Goal: Obtain resource: Download file/media

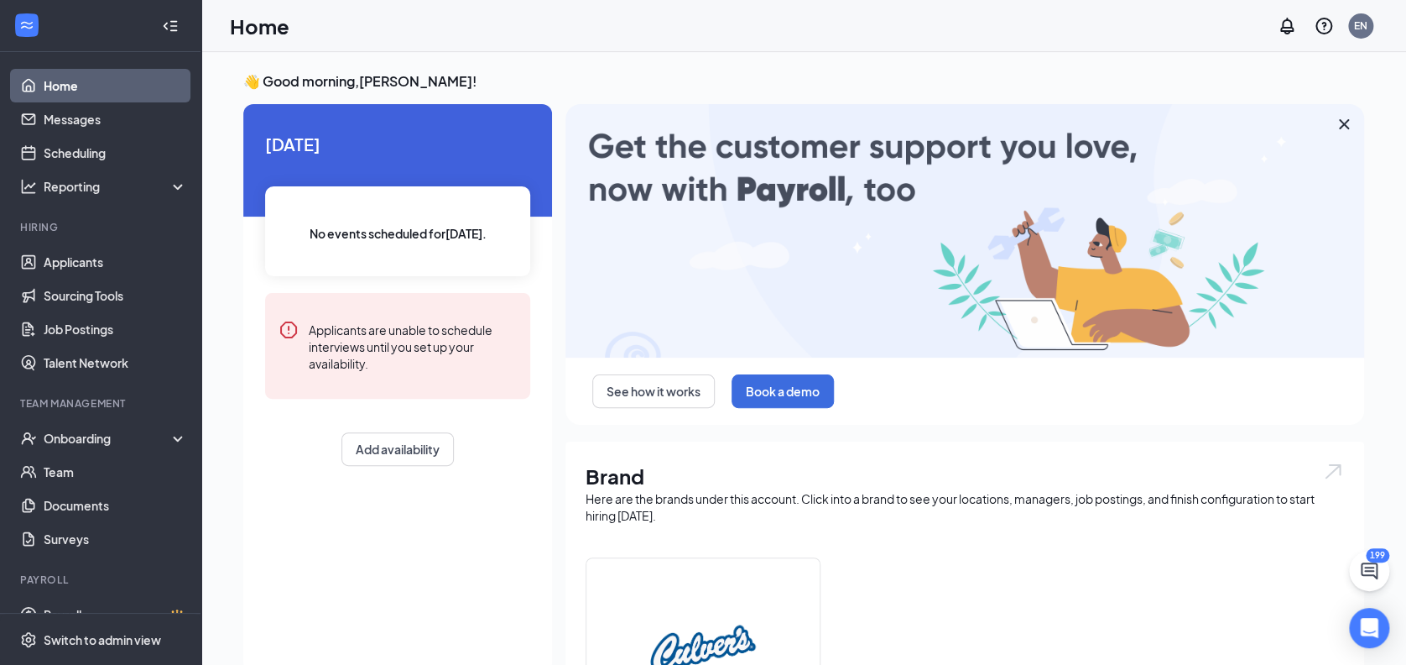
drag, startPoint x: 425, startPoint y: 1, endPoint x: 335, endPoint y: 545, distance: 551.1
click at [335, 545] on div "[DATE] No events scheduled for [DATE] . Applicants are unable to schedule inter…" at bounding box center [397, 387] width 309 height 567
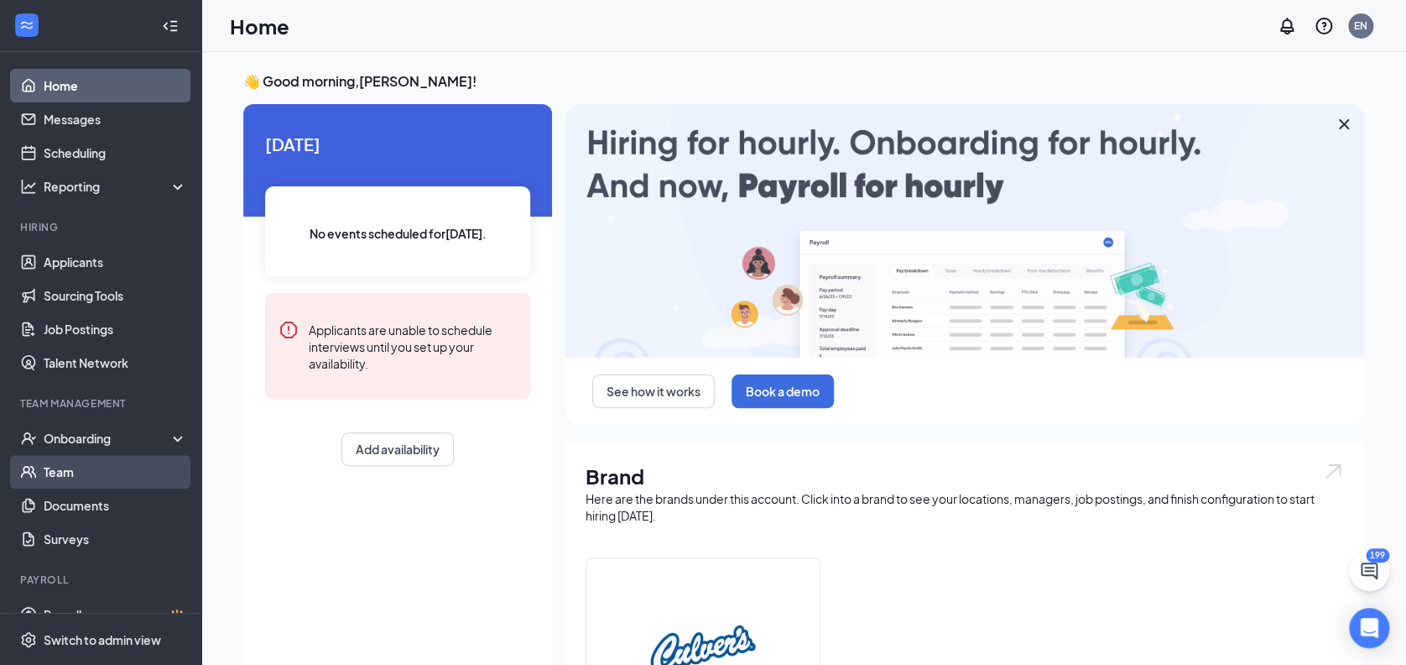
click at [71, 479] on link "Team" at bounding box center [115, 472] width 143 height 34
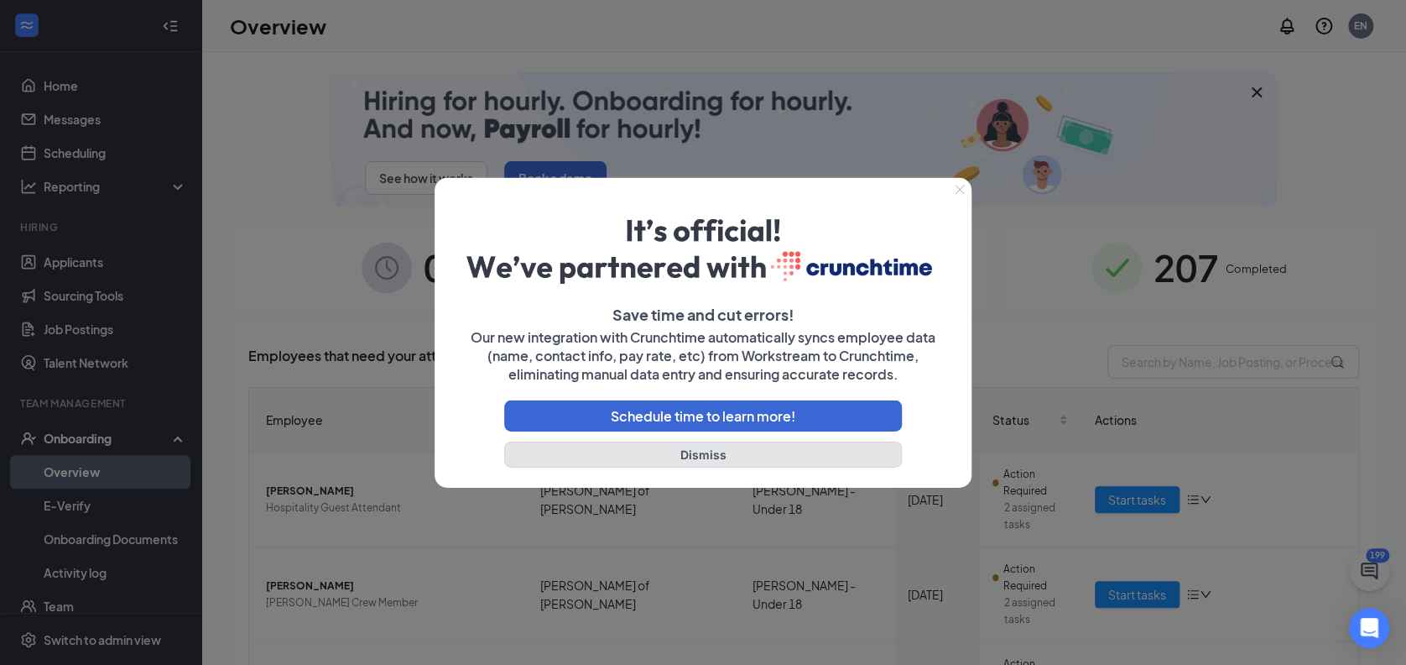
click at [739, 456] on button "Dismiss" at bounding box center [703, 454] width 398 height 26
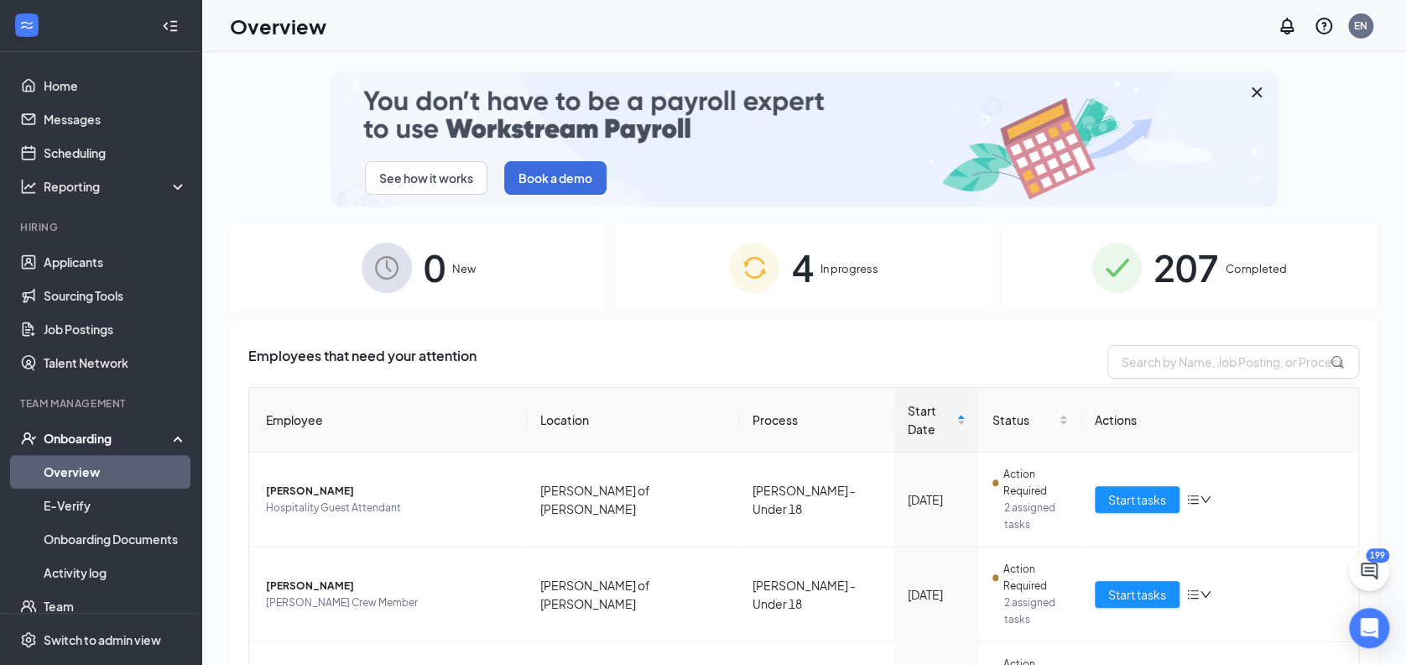
click at [1226, 263] on span "Completed" at bounding box center [1256, 268] width 61 height 17
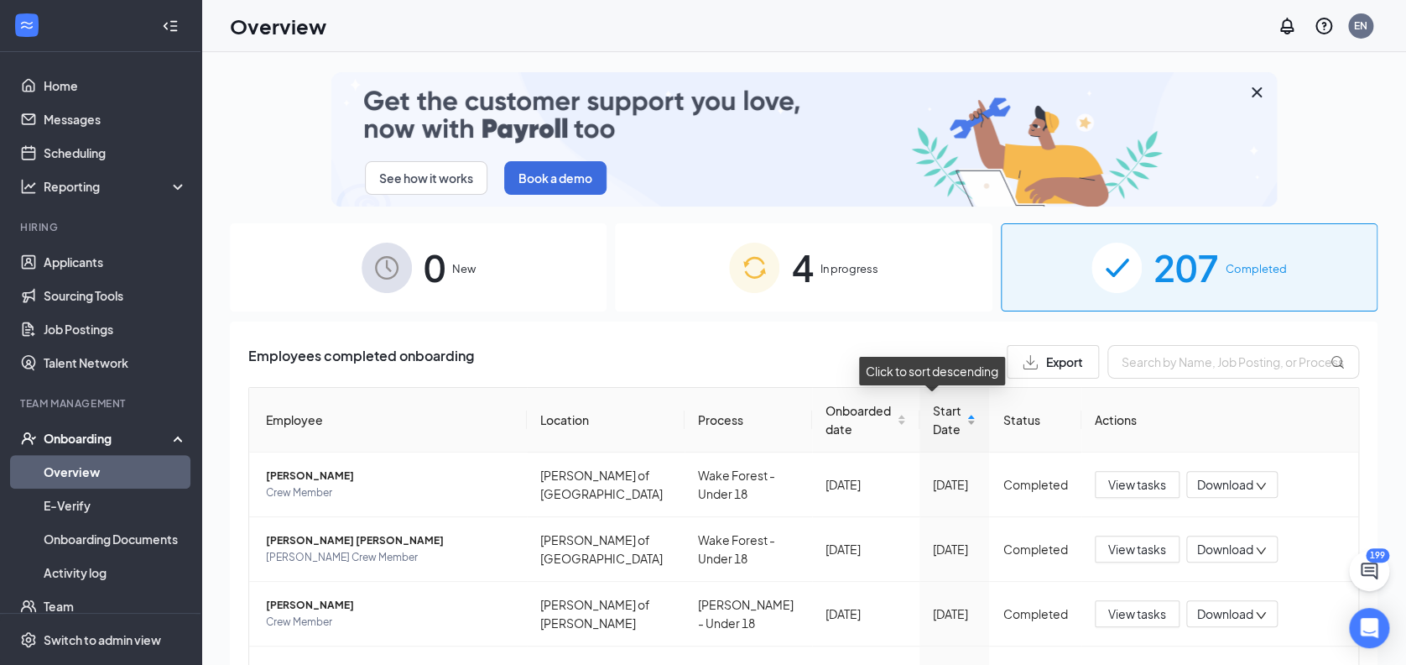
click at [946, 436] on span "Start Date" at bounding box center [948, 419] width 31 height 37
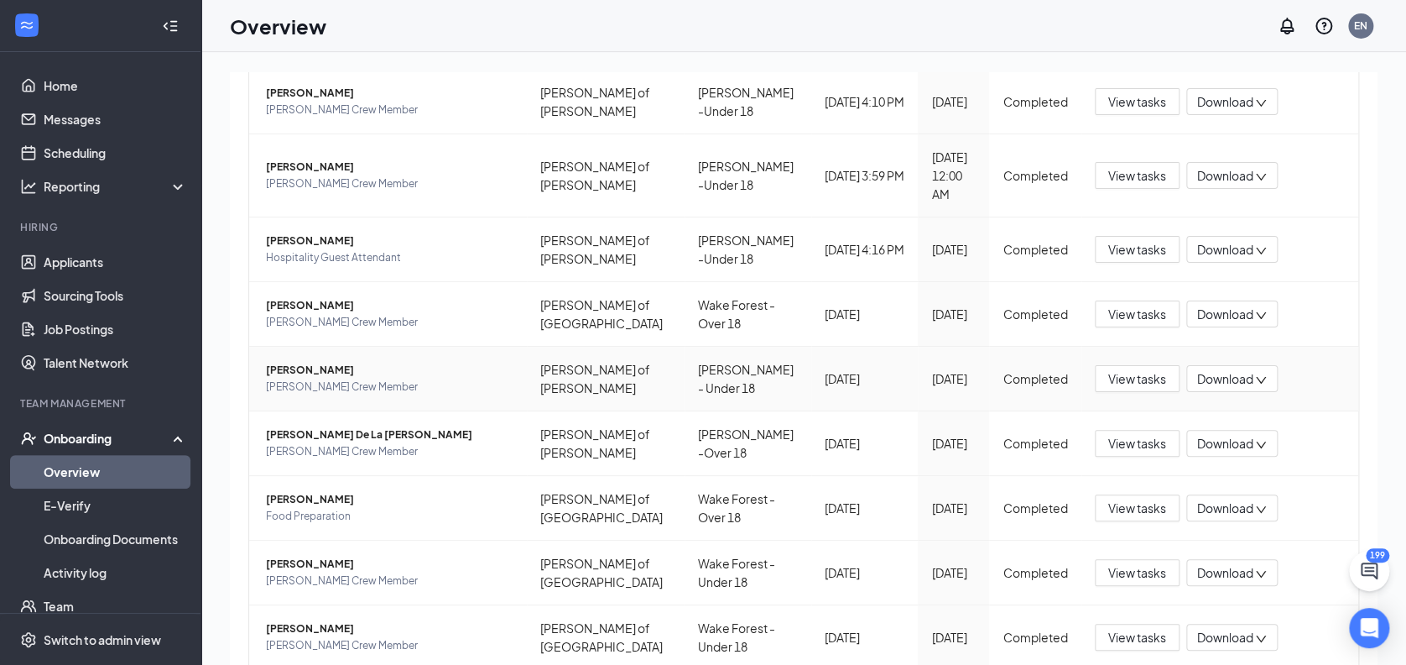
scroll to position [490, 0]
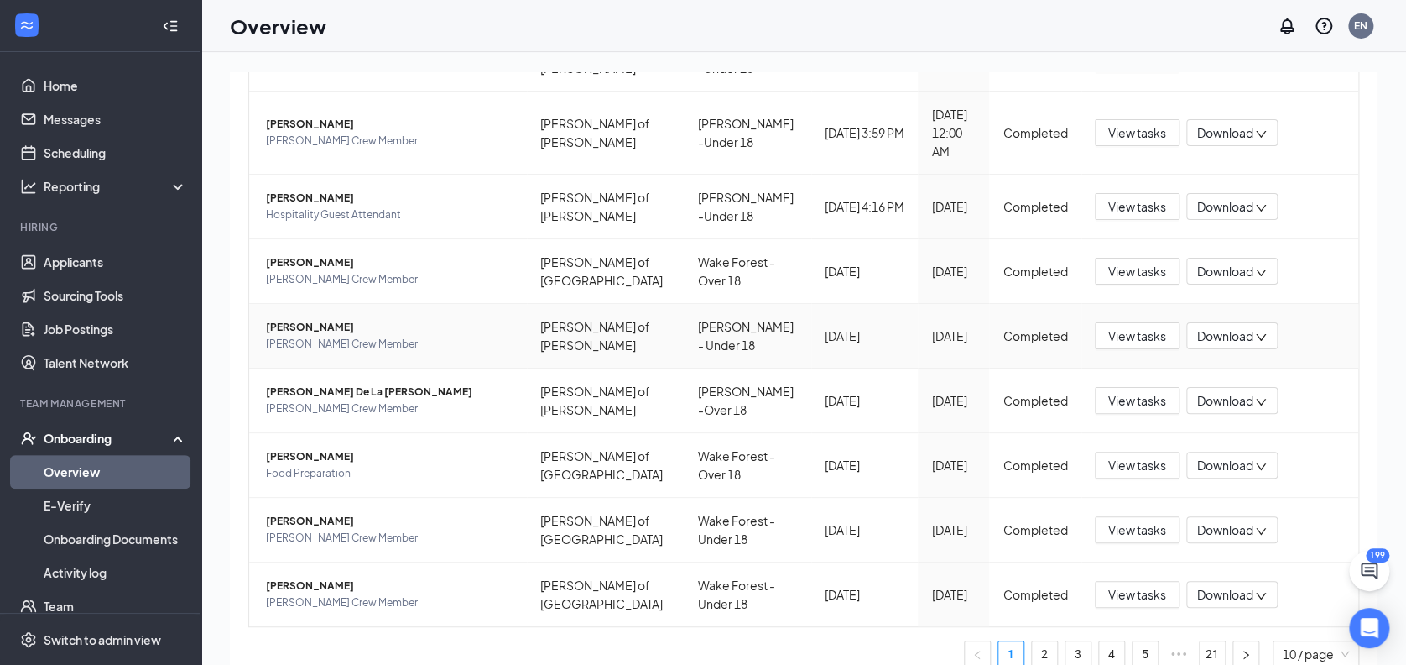
click at [1239, 327] on span "Download" at bounding box center [1225, 336] width 56 height 18
click at [1247, 360] on div "Download summary" at bounding box center [1273, 358] width 181 height 20
click at [1231, 327] on span "Download" at bounding box center [1225, 336] width 56 height 18
click at [1233, 391] on div "Download files" at bounding box center [1273, 395] width 181 height 20
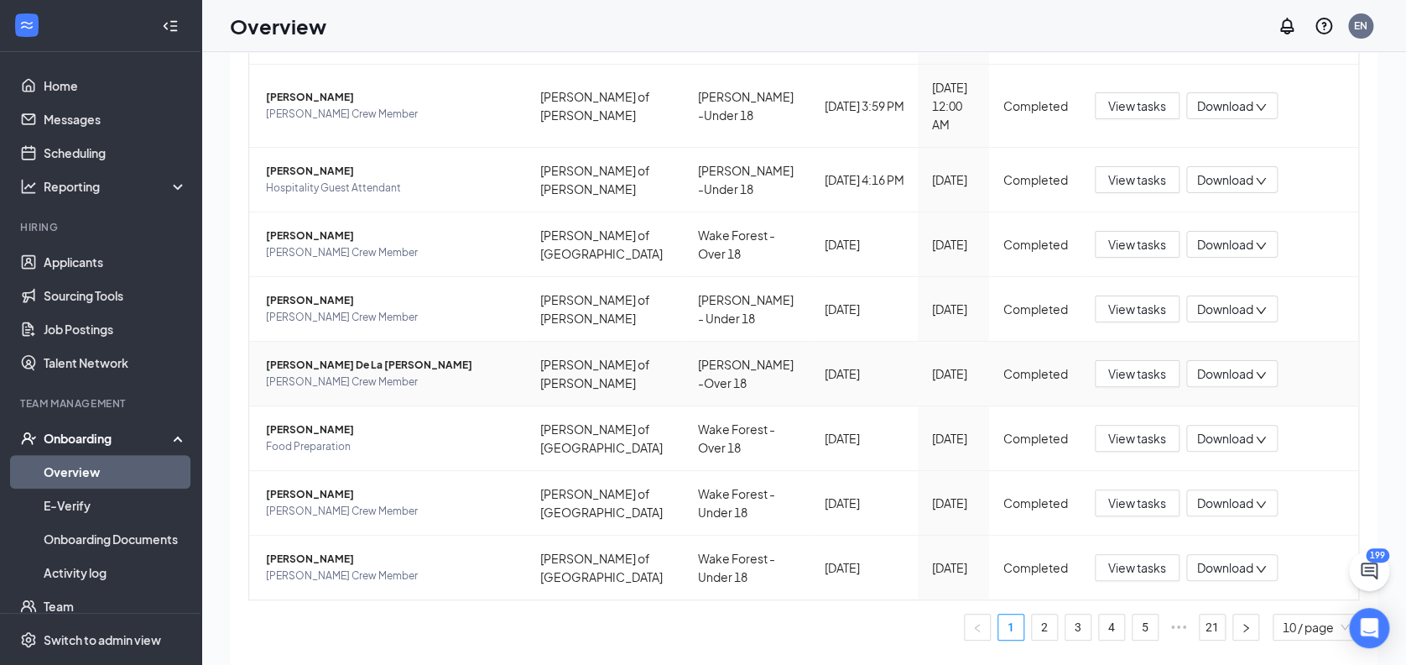
scroll to position [75, 0]
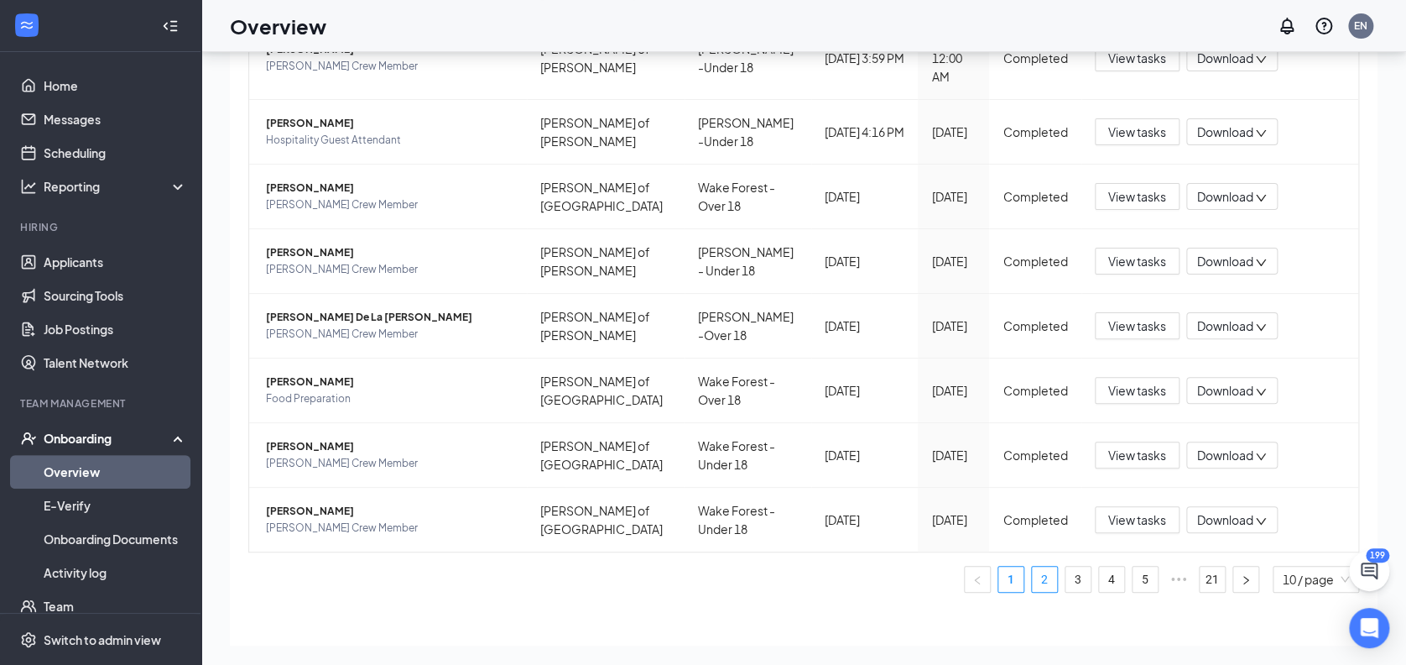
click at [1032, 566] on link "2" at bounding box center [1044, 578] width 25 height 25
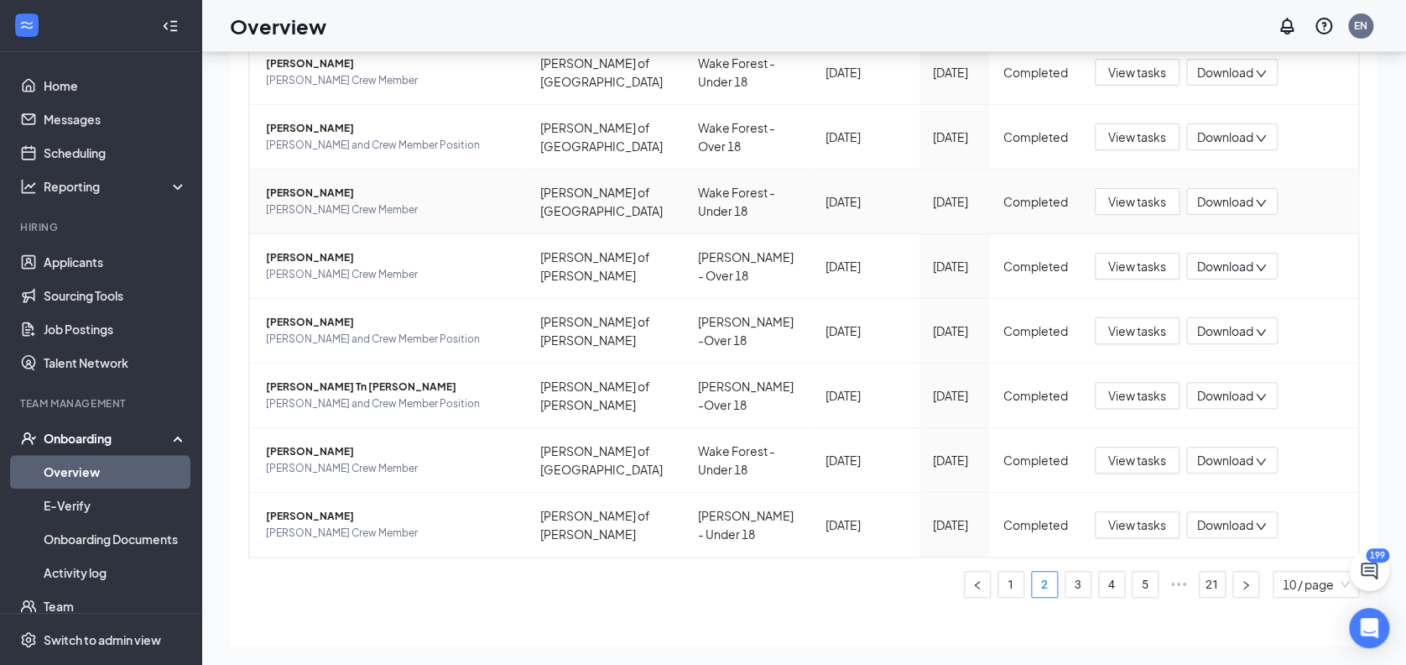
scroll to position [490, 0]
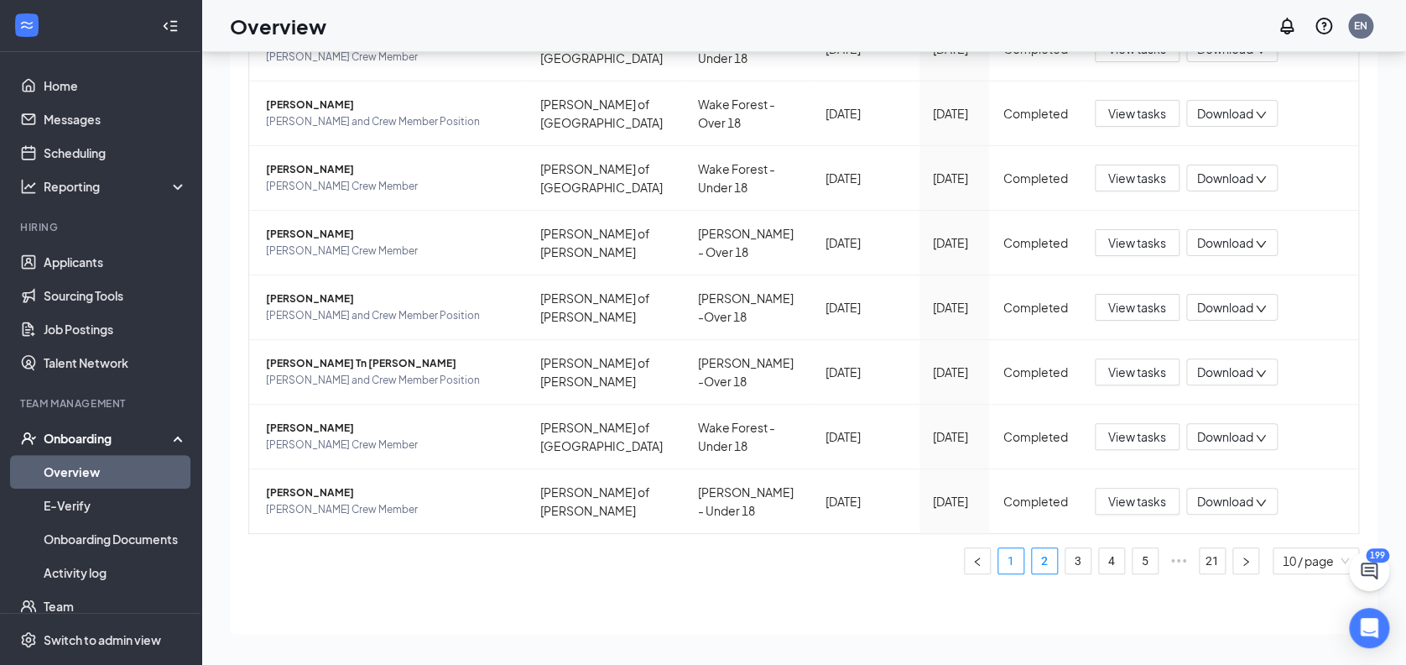
click at [999, 558] on link "1" at bounding box center [1011, 560] width 25 height 25
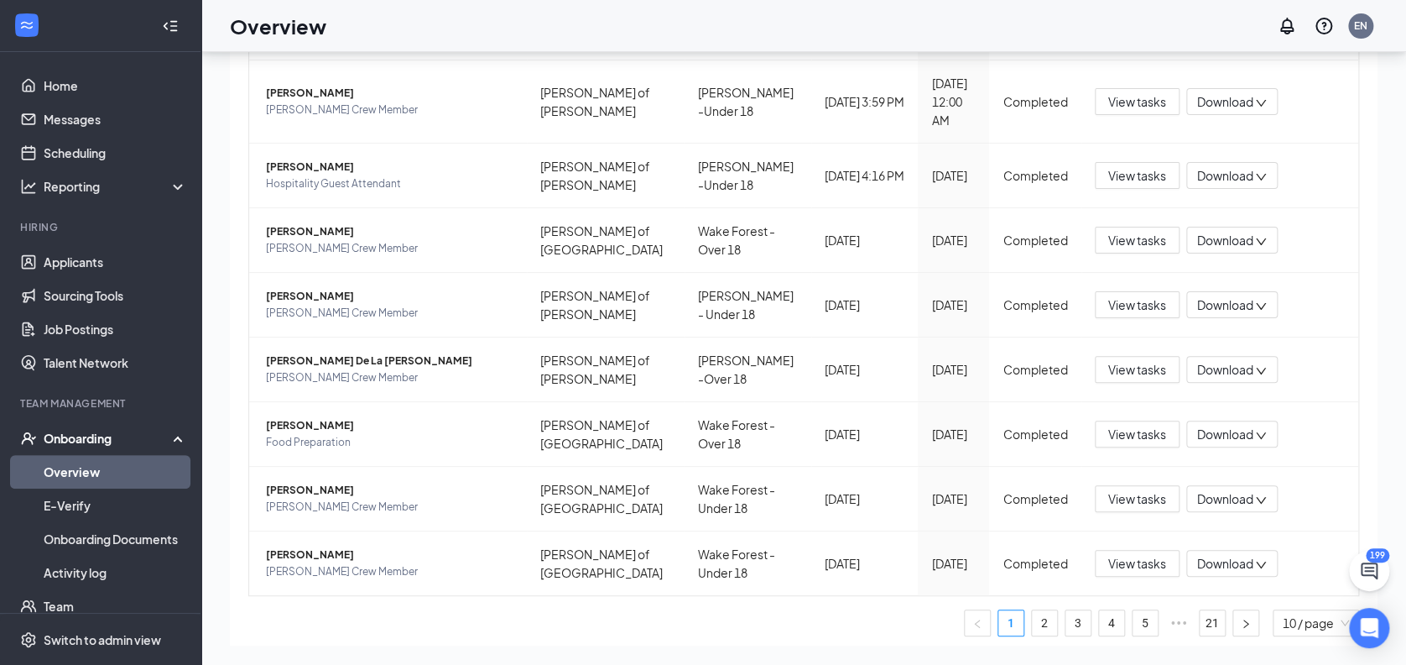
scroll to position [447, 0]
click at [1223, 360] on span "Download" at bounding box center [1225, 369] width 56 height 18
click at [1232, 390] on div "Download summary" at bounding box center [1261, 391] width 181 height 20
click at [1211, 360] on span "Download" at bounding box center [1225, 369] width 56 height 18
click at [1223, 420] on div "Download files" at bounding box center [1261, 428] width 181 height 20
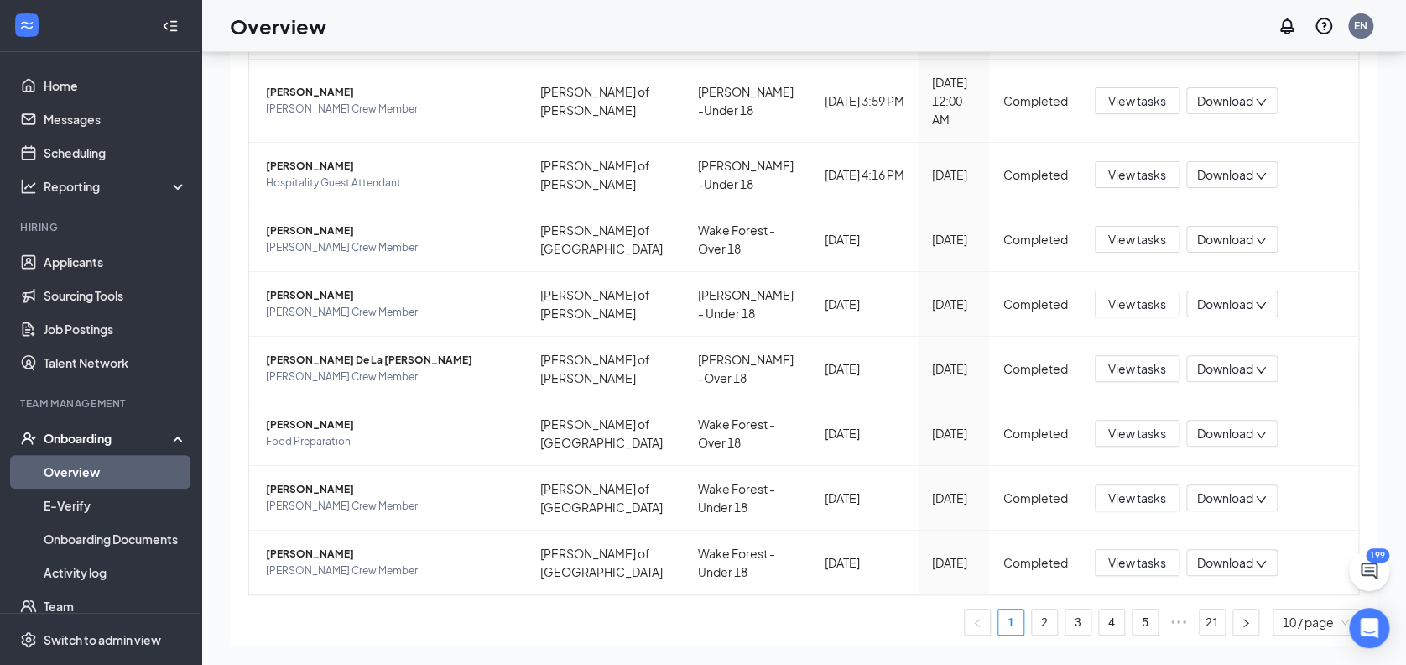
click at [382, 608] on ul "1 2 3 4 5 ••• 21 10 / page" at bounding box center [803, 621] width 1111 height 27
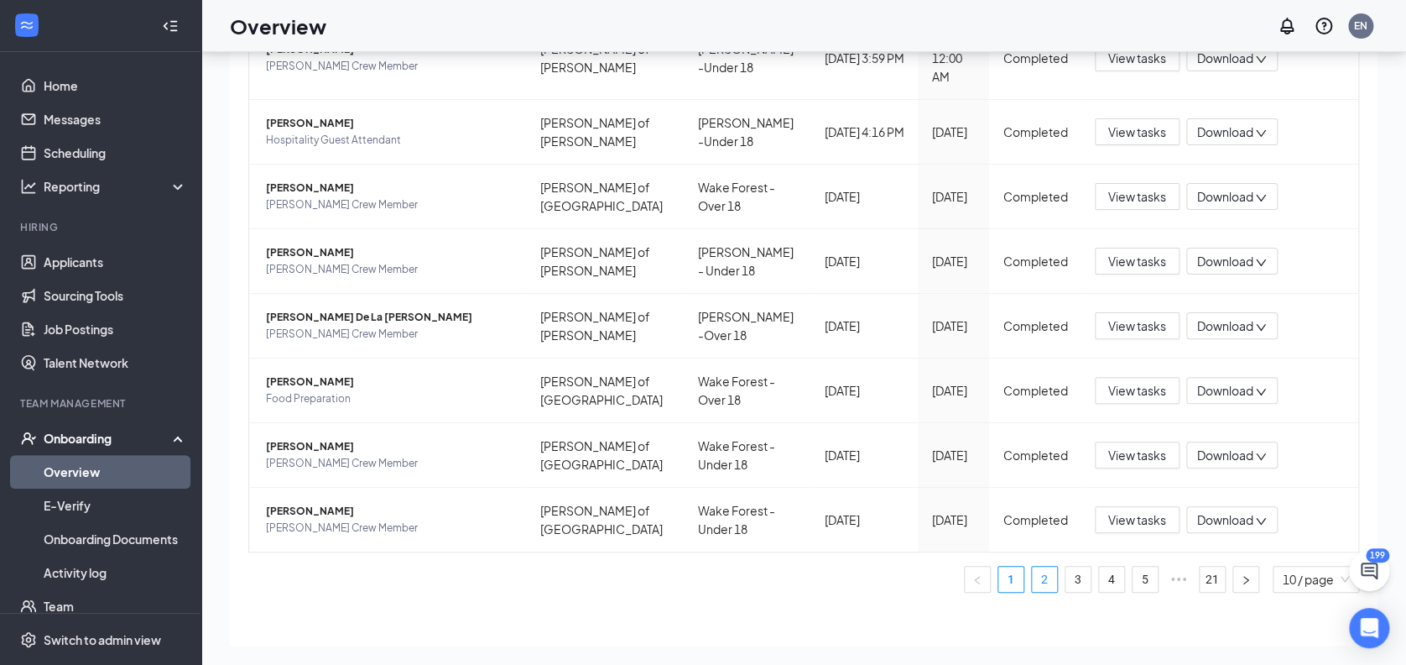
click at [1032, 566] on link "2" at bounding box center [1044, 578] width 25 height 25
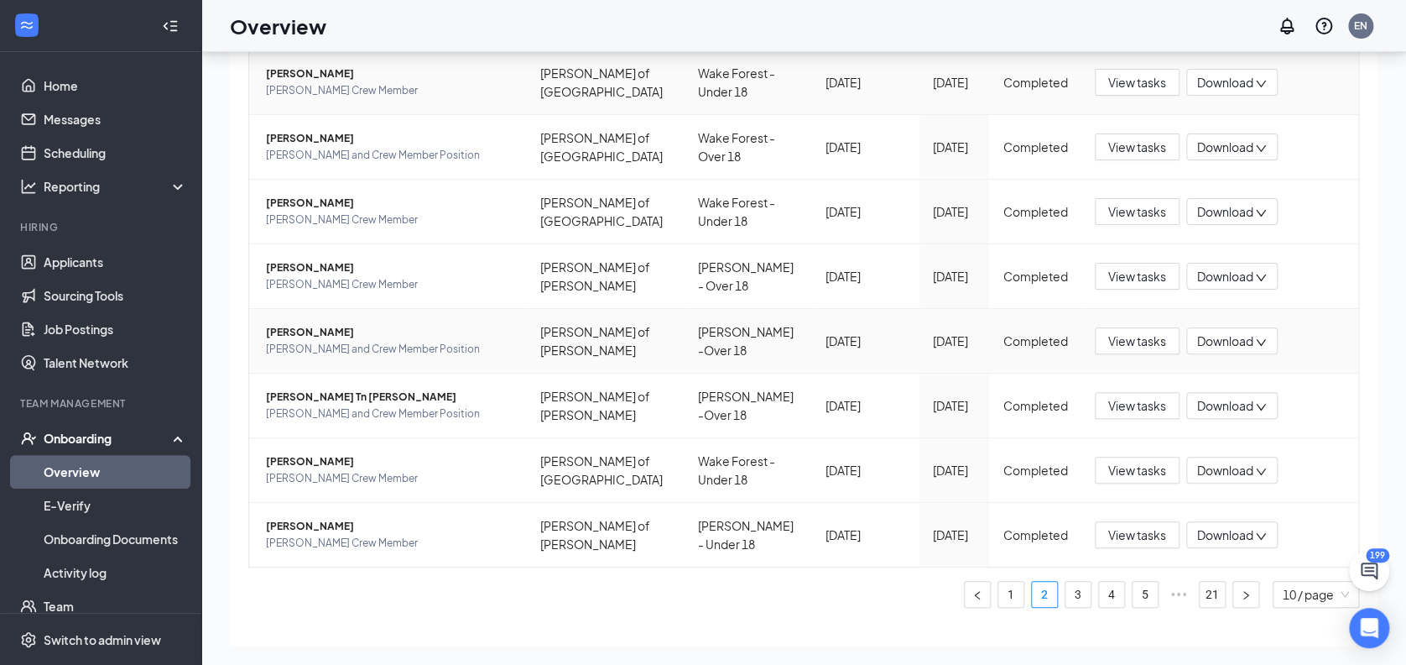
scroll to position [490, 0]
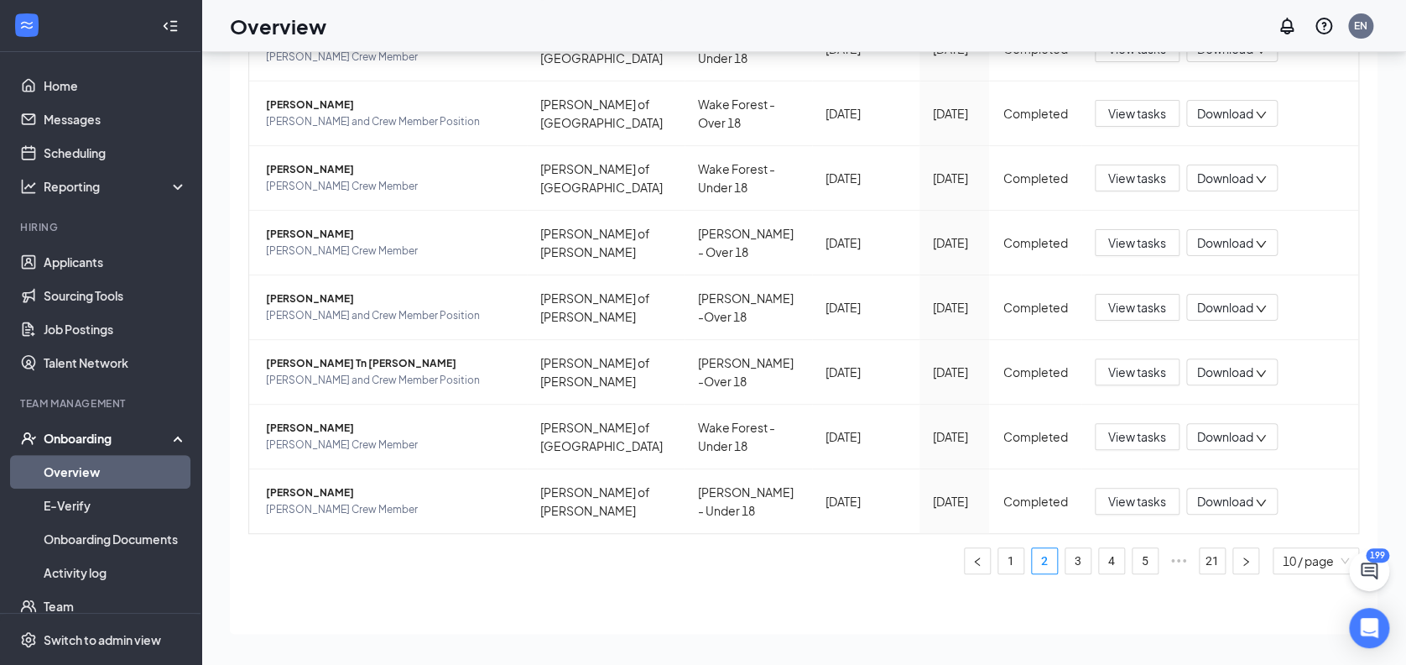
click at [780, 619] on div "Employees completed onboarding Export Employee Location Process Onboarded date …" at bounding box center [804, 195] width 1148 height 877
